Goal: Obtain resource: Download file/media

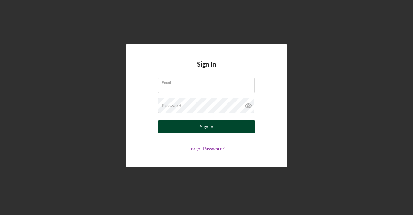
type input "[EMAIL_ADDRESS][DOMAIN_NAME]"
click at [188, 125] on button "Sign In" at bounding box center [206, 126] width 97 height 13
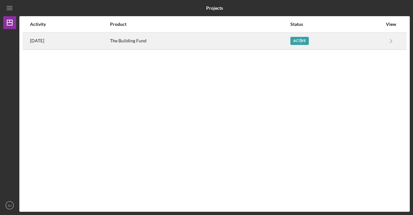
drag, startPoint x: 303, startPoint y: 41, endPoint x: 306, endPoint y: 39, distance: 3.4
click at [306, 39] on div "Active" at bounding box center [300, 41] width 18 height 8
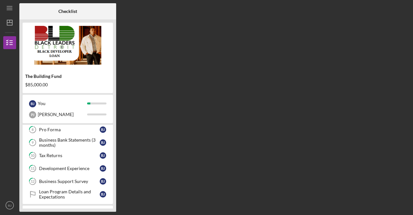
scroll to position [157, 0]
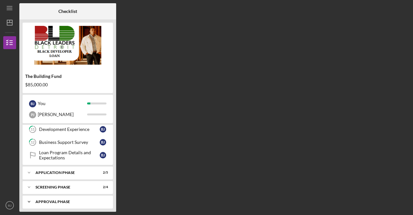
click at [45, 195] on div "Icon/Expander Approval Phase 1 / 8" at bounding box center [68, 201] width 90 height 13
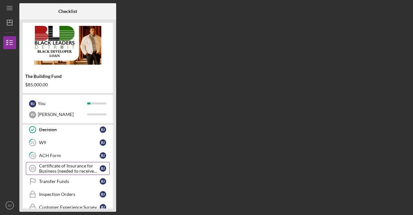
scroll to position [258, 0]
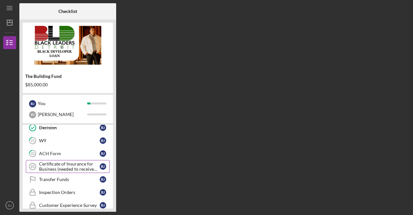
click at [74, 164] on div "Certificate of Insurance for Business (needed to receive funds)" at bounding box center [69, 166] width 61 height 10
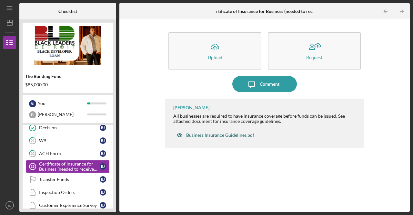
click at [243, 135] on div "Business Insurance Guidelines.pdf" at bounding box center [220, 134] width 68 height 5
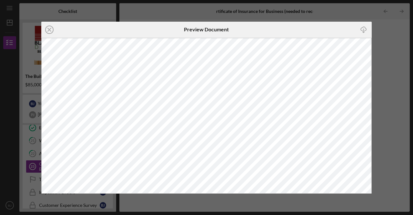
click at [381, 51] on div "Icon/Close Preview Document Icon/Download" at bounding box center [206, 107] width 413 height 215
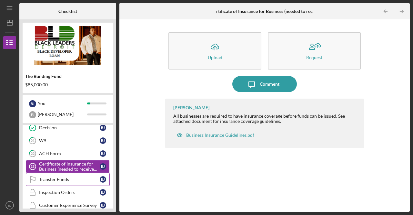
scroll to position [262, 0]
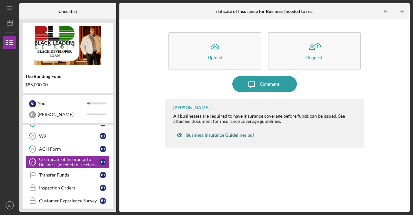
click at [179, 136] on icon "button" at bounding box center [179, 135] width 13 height 13
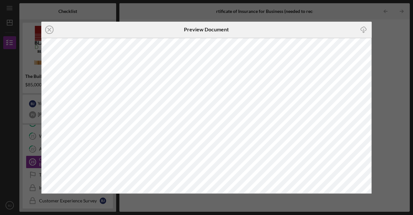
click at [373, 51] on div "Icon/Close Preview Document Icon/Download" at bounding box center [206, 107] width 413 height 215
